Goal: Task Accomplishment & Management: Manage account settings

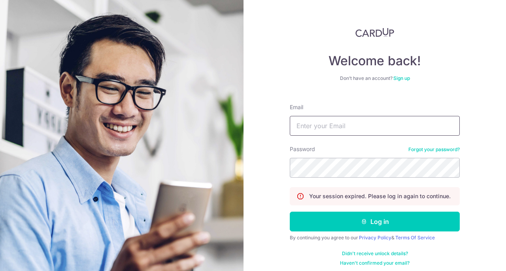
click at [367, 133] on input "Email" at bounding box center [375, 126] width 170 height 20
type input "[EMAIL_ADDRESS][DOMAIN_NAME]"
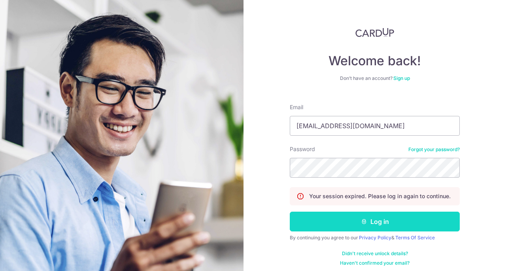
click at [334, 225] on button "Log in" at bounding box center [375, 222] width 170 height 20
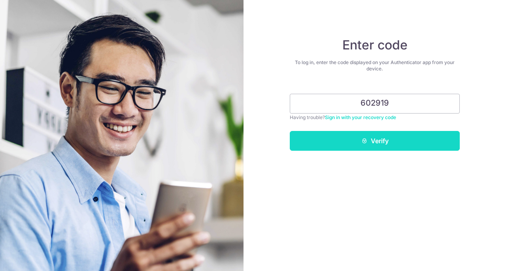
type input "602919"
click at [377, 137] on button "Verify" at bounding box center [375, 141] width 170 height 20
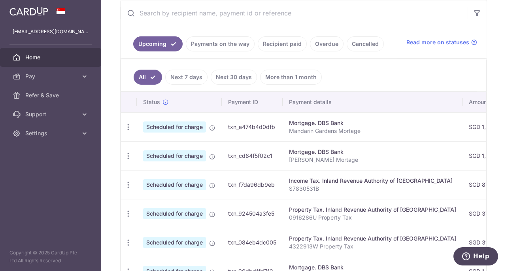
scroll to position [159, 0]
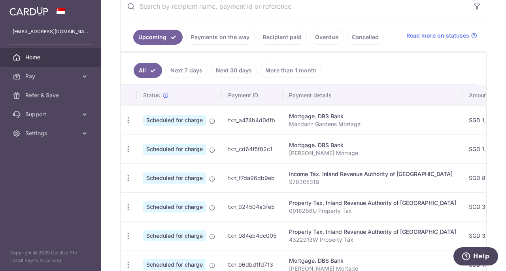
click at [183, 72] on link "Next 7 days" at bounding box center [186, 70] width 42 height 15
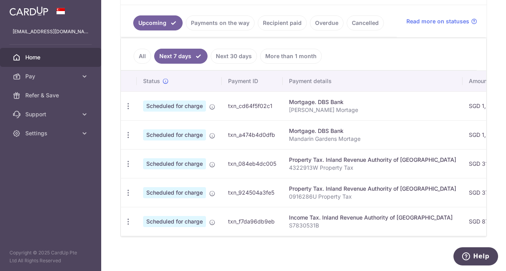
scroll to position [181, 0]
